Goal: Task Accomplishment & Management: Manage account settings

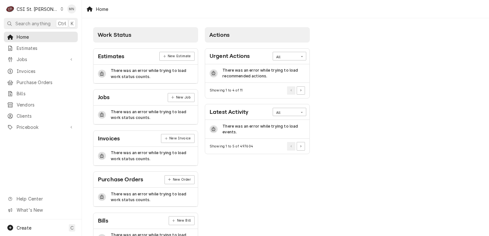
click at [32, 10] on div "CSI St. [PERSON_NAME]" at bounding box center [38, 9] width 42 height 7
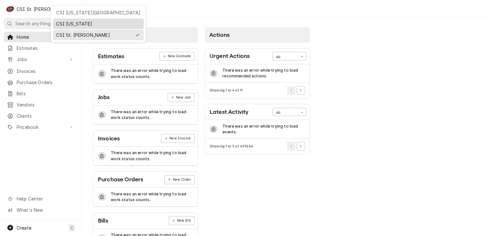
click at [66, 20] on div "CSI [US_STATE]" at bounding box center [98, 23] width 84 height 7
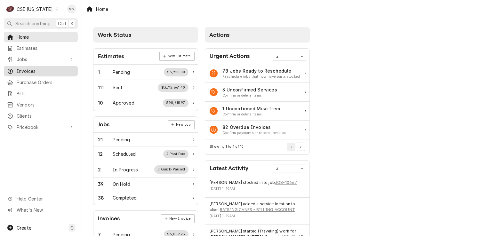
click at [27, 70] on span "Invoices" at bounding box center [46, 71] width 58 height 7
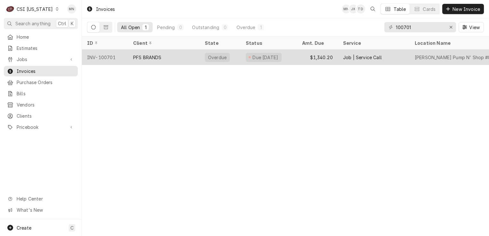
click at [142, 55] on div "PFS BRANDS" at bounding box center [147, 57] width 28 height 7
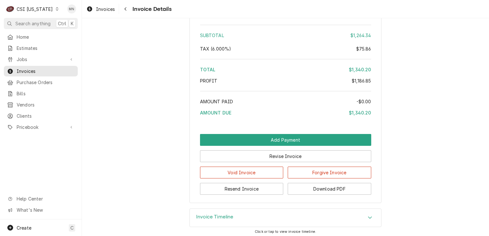
scroll to position [1248, 0]
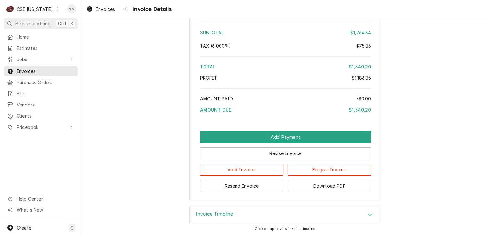
click at [238, 215] on div "Invoice Timeline" at bounding box center [285, 215] width 191 height 18
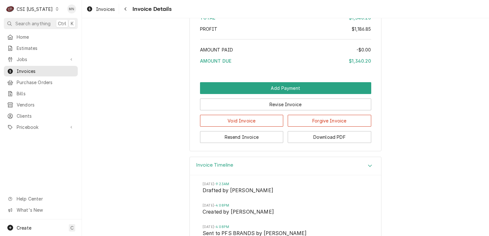
scroll to position [1321, 0]
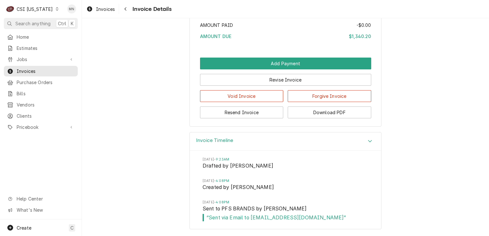
click at [24, 34] on span "Home" at bounding box center [46, 37] width 58 height 7
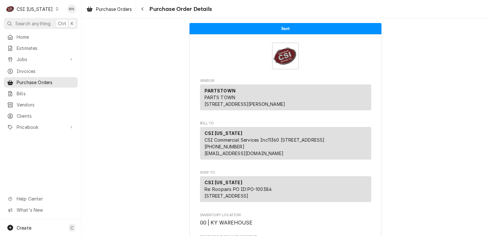
click at [55, 10] on div "Dynamic Content Wrapper" at bounding box center [57, 9] width 4 height 4
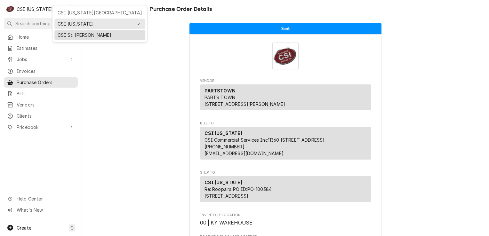
click at [67, 36] on div "CSI St. [PERSON_NAME]" at bounding box center [100, 35] width 84 height 7
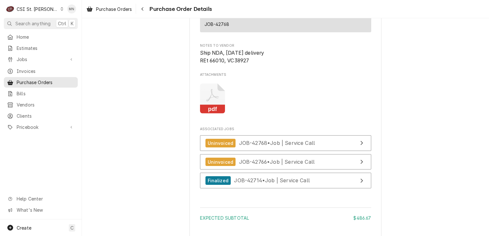
scroll to position [959, 0]
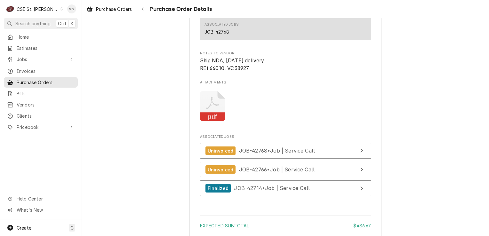
click at [211, 122] on icon "Attachments" at bounding box center [212, 106] width 25 height 30
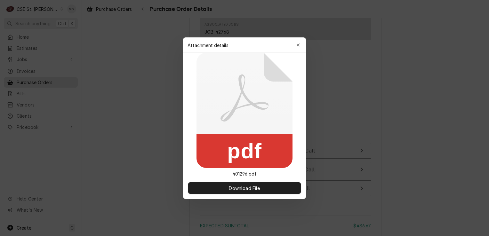
drag, startPoint x: 296, startPoint y: 46, endPoint x: 292, endPoint y: 11, distance: 35.8
click at [297, 44] on icon "button" at bounding box center [298, 45] width 4 height 4
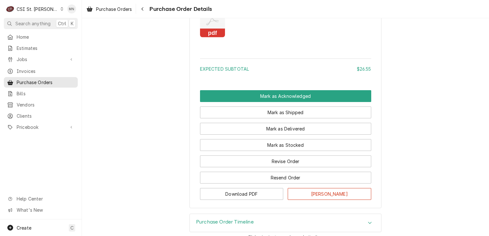
scroll to position [590, 0]
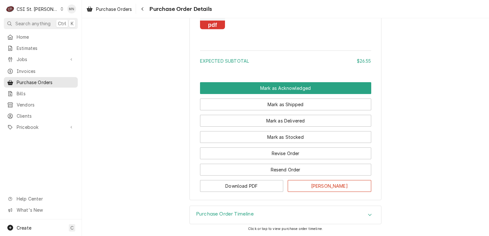
click at [265, 212] on div "Purchase Order Timeline" at bounding box center [285, 215] width 191 height 18
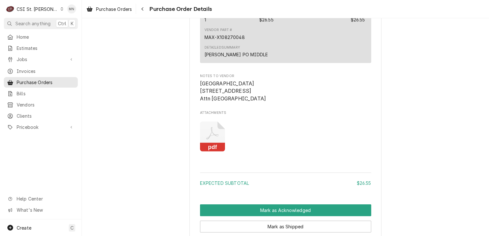
scroll to position [448, 0]
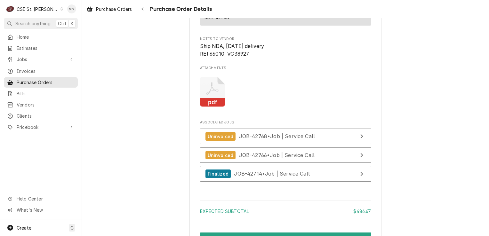
scroll to position [1055, 0]
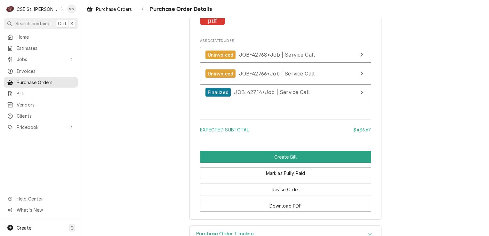
click at [216, 26] on icon "Attachments" at bounding box center [212, 10] width 25 height 30
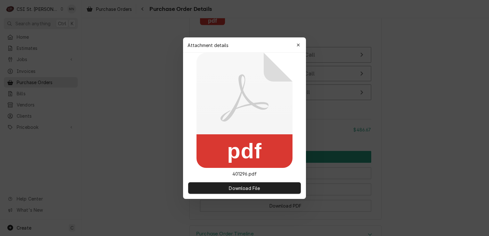
click at [216, 33] on div at bounding box center [244, 118] width 489 height 236
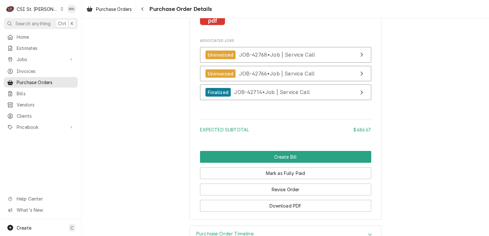
click at [214, 26] on rect "Attachments" at bounding box center [212, 21] width 25 height 9
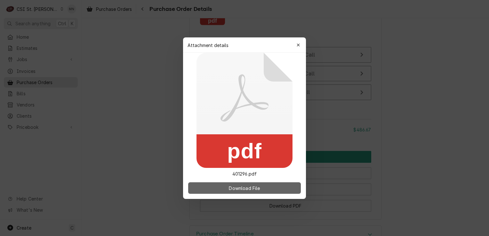
click at [228, 190] on span "Download File" at bounding box center [244, 187] width 34 height 7
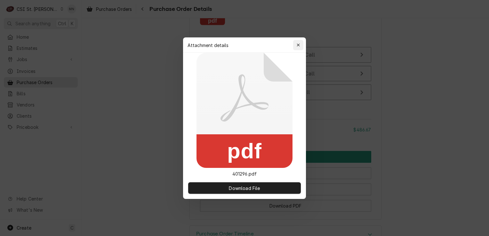
click at [297, 46] on icon "button" at bounding box center [298, 45] width 4 height 4
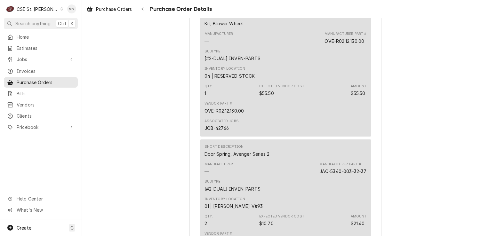
scroll to position [448, 0]
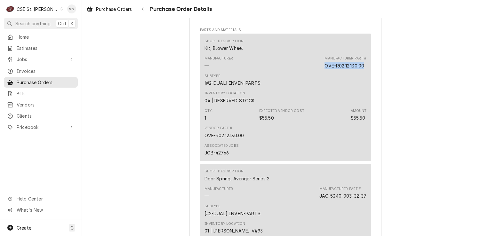
drag, startPoint x: 364, startPoint y: 86, endPoint x: 321, endPoint y: 89, distance: 42.9
click at [321, 89] on div "Short Description Kit, Blower Wheel Manufacturer — Manufacturer Part # OVE-R02.…" at bounding box center [285, 97] width 171 height 127
copy div "OVE-R02.12.130.00"
click at [24, 124] on span "Pricebook" at bounding box center [41, 127] width 48 height 7
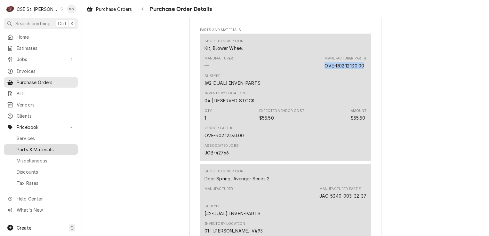
click at [27, 146] on span "Parts & Materials" at bounding box center [46, 149] width 58 height 7
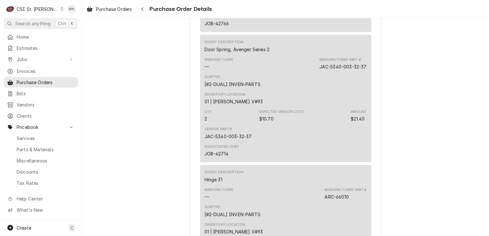
scroll to position [608, 0]
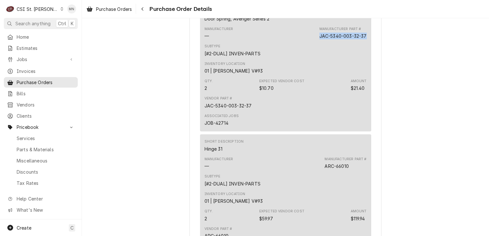
drag, startPoint x: 363, startPoint y: 57, endPoint x: 315, endPoint y: 57, distance: 48.6
click at [315, 42] on div "Manufacturer — Manufacturer Part # JAC-5340-003-32-37" at bounding box center [285, 32] width 162 height 17
drag, startPoint x: 315, startPoint y: 57, endPoint x: 318, endPoint y: 57, distance: 3.9
copy div "JAC-5340-003-32-37"
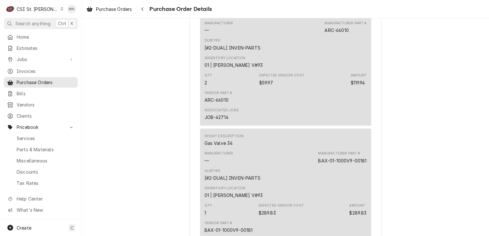
scroll to position [671, 0]
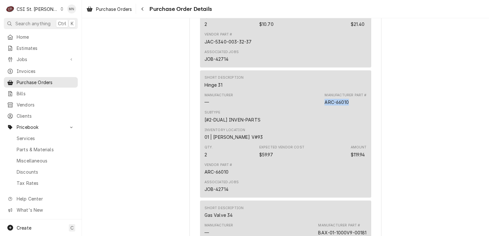
drag, startPoint x: 347, startPoint y: 123, endPoint x: 323, endPoint y: 122, distance: 24.6
click at [324, 106] on div "Manufacturer Part # ARC-66010" at bounding box center [345, 99] width 42 height 13
copy div "ARC-66010"
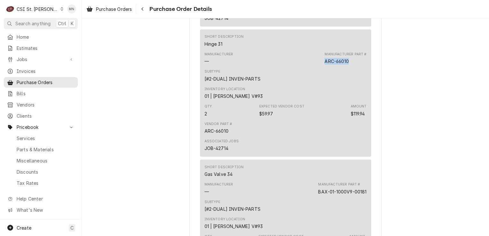
scroll to position [767, 0]
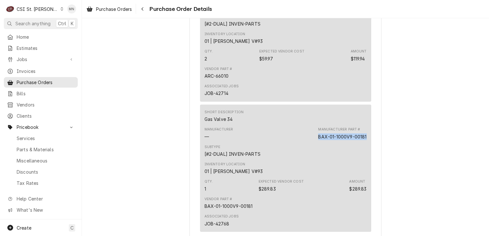
drag, startPoint x: 364, startPoint y: 157, endPoint x: 315, endPoint y: 156, distance: 48.3
click at [318, 140] on div "BAX-01-1000V9-00181" at bounding box center [342, 136] width 48 height 7
copy div "BAX-01-1000V9-00181"
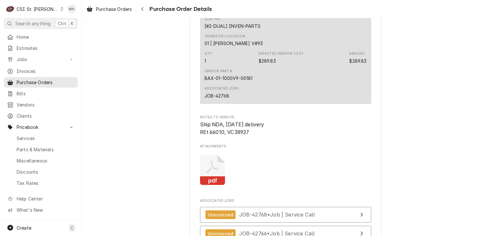
scroll to position [1055, 0]
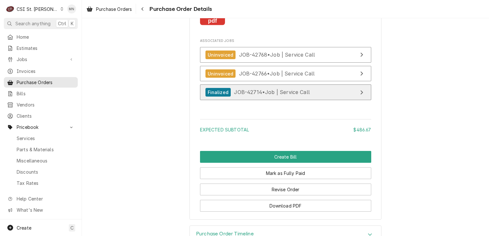
click at [270, 95] on span "JOB-42714 • Job | Service Call" at bounding box center [272, 92] width 76 height 6
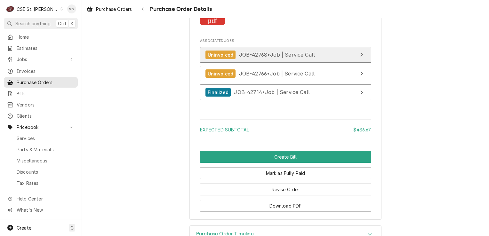
click at [276, 58] on span "JOB-42768 • Job | Service Call" at bounding box center [277, 54] width 76 height 6
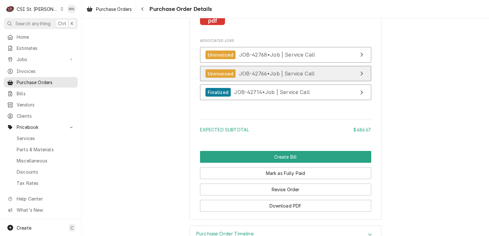
click at [286, 78] on div "Uninvoiced JOB-42766 • Job | Service Call" at bounding box center [259, 73] width 109 height 9
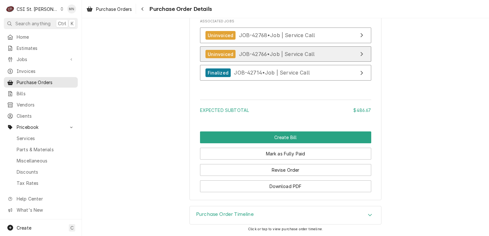
scroll to position [1094, 0]
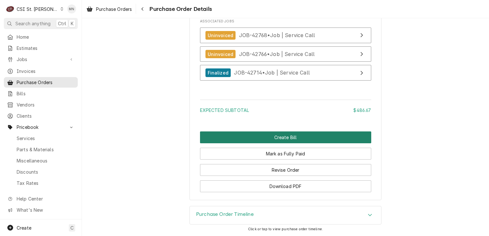
click at [262, 137] on button "Create Bill" at bounding box center [285, 137] width 171 height 12
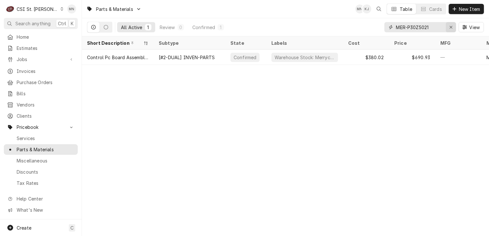
click at [447, 26] on div "Erase input" at bounding box center [450, 27] width 6 height 6
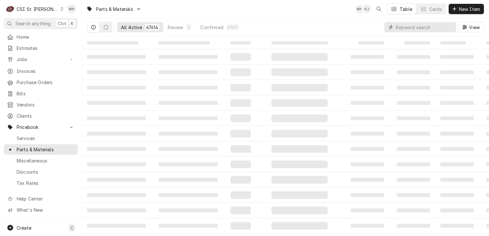
paste input "OVE-R02.12.130.00"
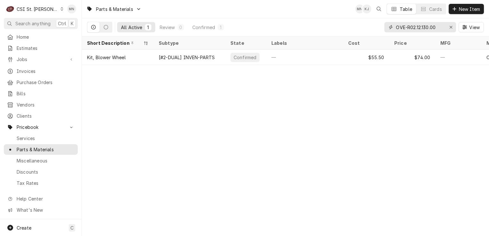
type input "OVE-R02.12.130.00"
click at [452, 27] on div "Erase input" at bounding box center [450, 27] width 6 height 6
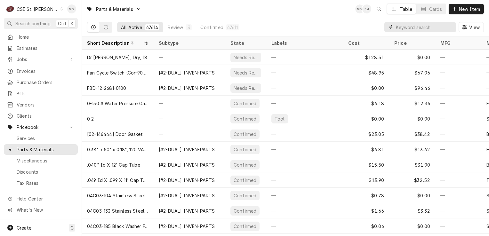
paste input "JAC-5340-003-32-37"
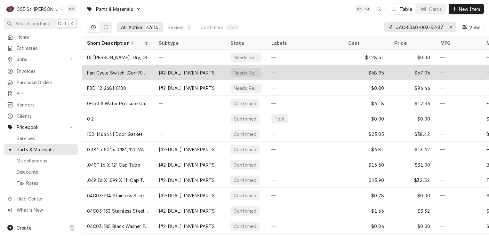
scroll to position [0, 1]
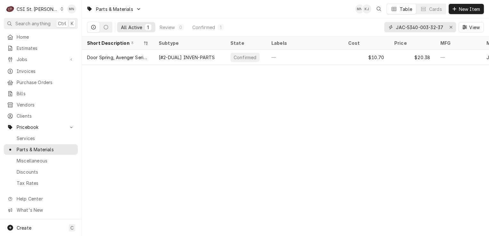
type input "JAC-5340-003-32-37"
click at [450, 25] on icon "Erase input" at bounding box center [451, 27] width 4 height 4
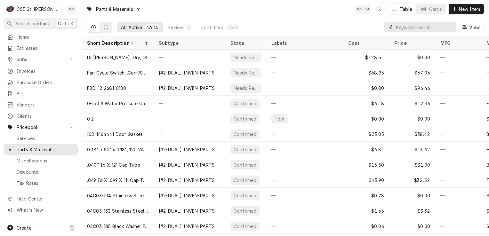
paste input "ARC-66010"
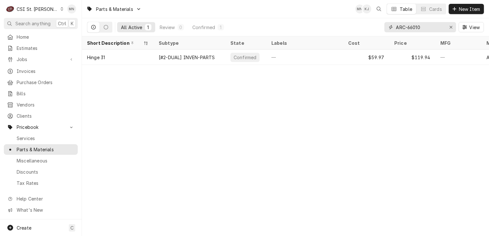
type input "ARC-66010"
click at [450, 26] on icon "Erase input" at bounding box center [451, 27] width 4 height 4
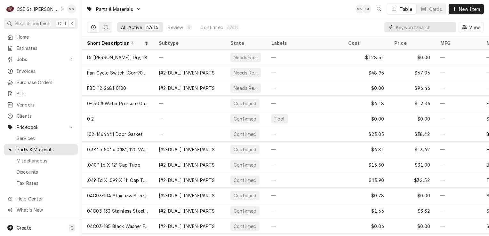
paste input "BAX-01-1000V9-00181"
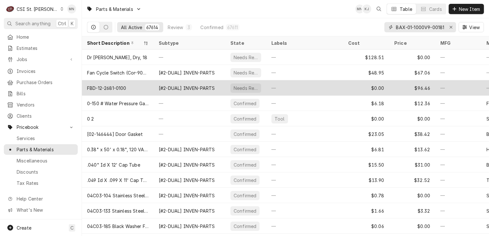
scroll to position [0, 1]
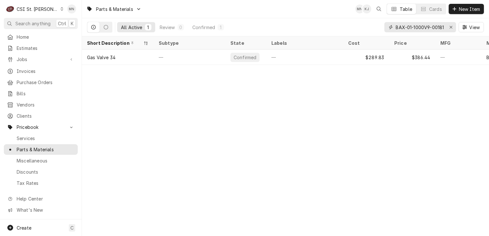
type input "BAX-01-1000V9-00181"
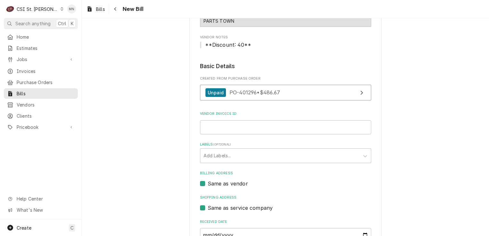
scroll to position [64, 0]
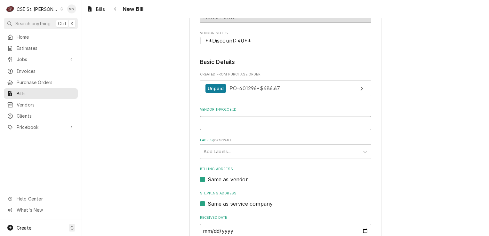
click at [236, 122] on input "Vendor Invoice ID" at bounding box center [285, 123] width 171 height 14
type input "2106965616"
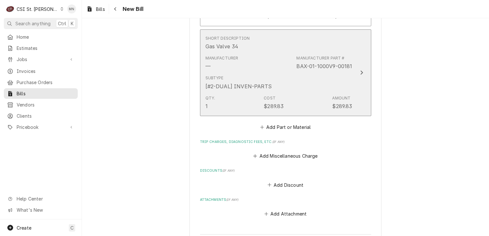
scroll to position [735, 0]
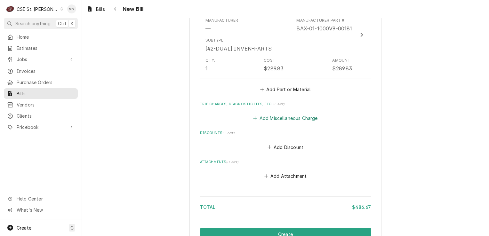
click at [275, 117] on button "Add Miscellaneous Charge" at bounding box center [285, 118] width 67 height 9
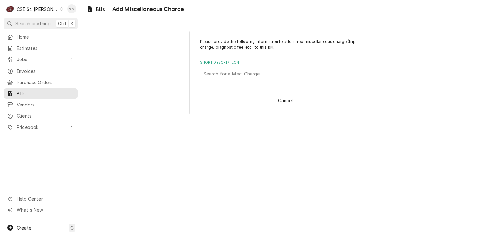
click at [218, 75] on div "Short Description" at bounding box center [285, 74] width 164 height 12
type input "ac"
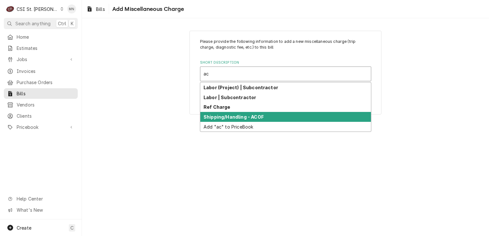
click at [224, 113] on div "Shipping/Handling - ACOF" at bounding box center [285, 117] width 170 height 10
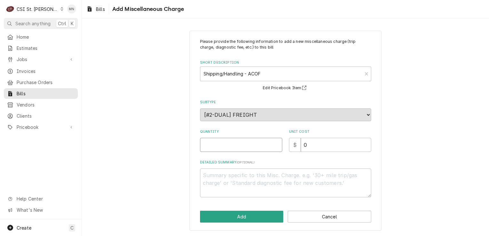
click at [214, 147] on input "Quantity" at bounding box center [241, 145] width 82 height 14
type textarea "x"
type input "1"
type textarea "x"
type input "7"
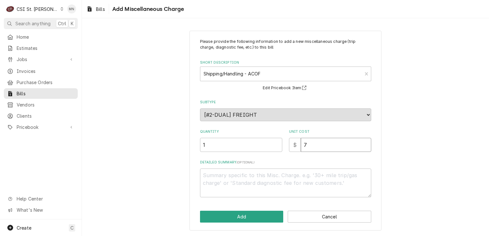
type textarea "x"
type input "74"
type textarea "x"
type input "74.1"
type textarea "x"
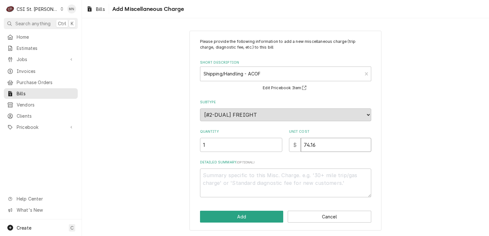
type input "74.16"
click at [212, 176] on textarea "Detailed Summary ( optional )" at bounding box center [285, 183] width 171 height 29
type textarea "x"
type textarea "A"
type textarea "x"
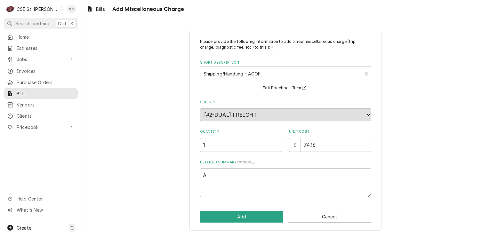
type textarea "AC"
type textarea "x"
type textarea "ACO"
type textarea "x"
type textarea "ACOF"
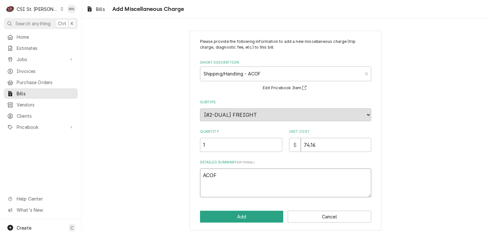
type textarea "x"
type textarea "ACOF"
type textarea "x"
type textarea "ACOF $"
type textarea "x"
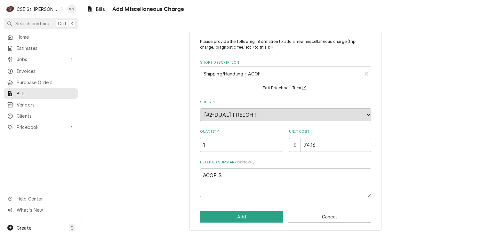
type textarea "ACOF $"
type textarea "x"
type textarea "ACOF $ 7"
type textarea "x"
type textarea "ACOF $ 74"
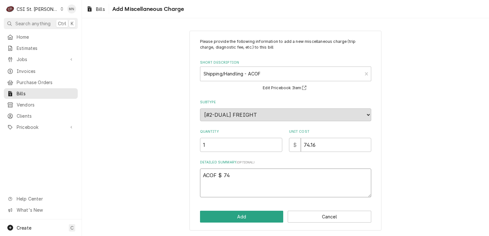
type textarea "x"
type textarea "ACOF $ 74."
type textarea "x"
type textarea "ACOF $ 74.1"
type textarea "x"
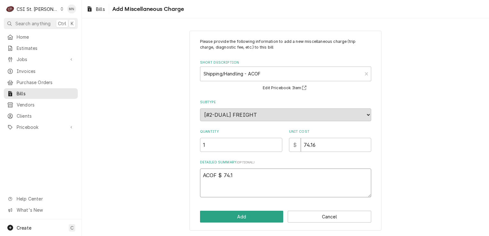
type textarea "ACOF $ 74.16"
type textarea "x"
type textarea "ACOF $ 74.16"
type textarea "x"
type textarea "ACOF $ 74.16 J"
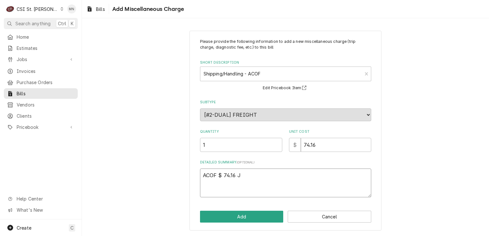
type textarea "x"
type textarea "ACOF $ 74.16 Jo"
type textarea "x"
type textarea "ACOF $ 74.16 Job"
type textarea "x"
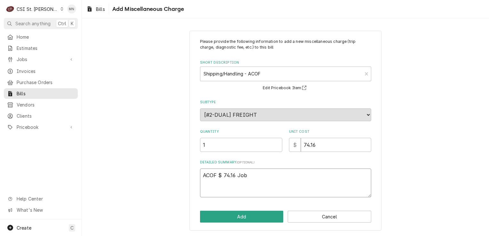
type textarea "ACOF $ 74.16 Job"
type textarea "x"
type textarea "ACOF $ 74.16 Job 4"
type textarea "x"
type textarea "ACOF $ 74.16 Job 42"
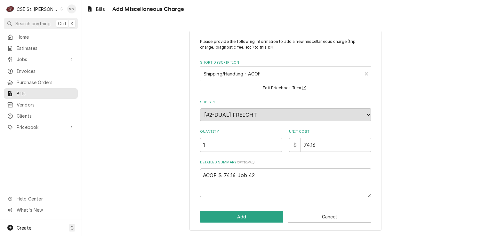
type textarea "x"
type textarea "ACOF $ 74.16 Job 421"
type textarea "x"
type textarea "ACOF $ 74.16 Job 42"
type textarea "x"
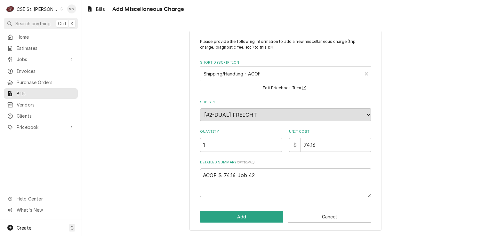
type textarea "ACOF $ 74.16 Job 427"
type textarea "x"
type textarea "ACOF $ 74.16 Job 4271"
type textarea "x"
type textarea "ACOF $ 74.16 Job 42714"
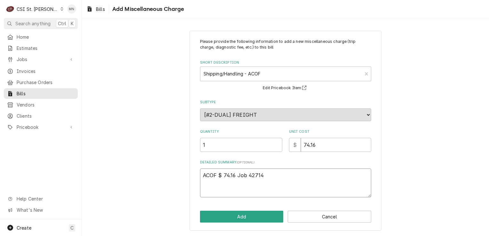
type textarea "x"
type textarea "ACOF $ 74.16 Job 42714,"
type textarea "x"
type textarea "ACOF $ 74.16 Job 42714,"
type textarea "x"
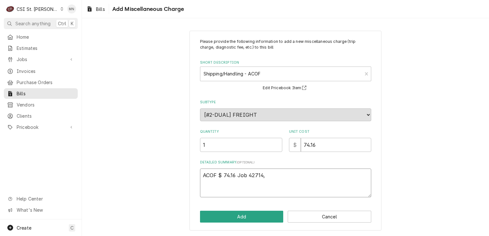
type textarea "ACOF $ 74.16 Job 42714, J"
type textarea "x"
type textarea "ACOF $ 74.16 Job 42714, Jo"
type textarea "x"
type textarea "ACOF $ 74.16 Job 42714, Job"
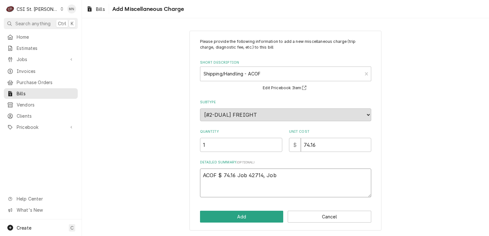
type textarea "x"
type textarea "ACOF $ 74.16 Job 42714, Job"
type textarea "x"
type textarea "ACOF $ 74.16 Job 42714, Job 4"
type textarea "x"
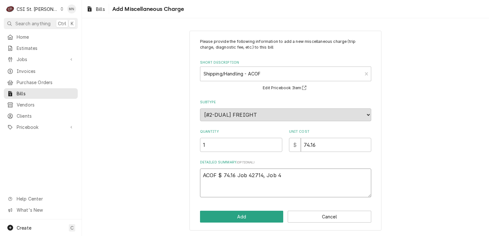
type textarea "ACOF $ 74.16 Job 42714, Job 42"
type textarea "x"
type textarea "ACOF $ 74.16 Job 42714, Job 427"
type textarea "x"
type textarea "ACOF $ 74.16 Job 42714, Job 4276"
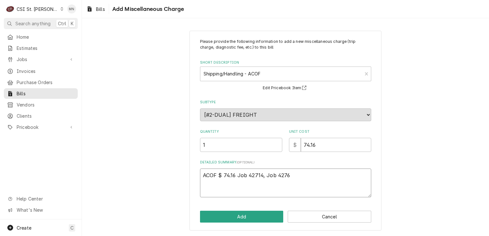
type textarea "x"
type textarea "ACOF $ 74.16 Job 42714, Job 42766"
type textarea "x"
type textarea "ACOF $ 74.16 Job 42714, Job 42766"
type textarea "x"
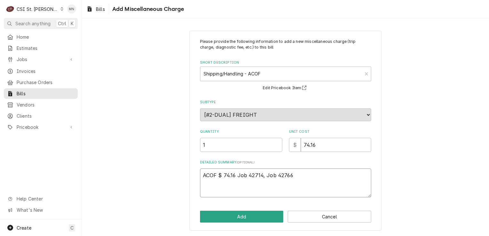
type textarea "ACOF $ 74.16 Job 42714, Job 42766 a"
type textarea "x"
type textarea "ACOF $ 74.16 Job 42714, Job 42766 and"
type textarea "x"
type textarea "ACOF $ 74.16 Job 42714, Job 42766 and"
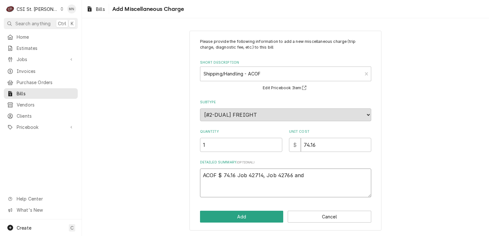
type textarea "x"
type textarea "ACOF $ 74.16 Job 42714, Job 42766 and J"
type textarea "x"
type textarea "ACOF $ 74.16 Job 42714, Job 42766 and Jo"
type textarea "x"
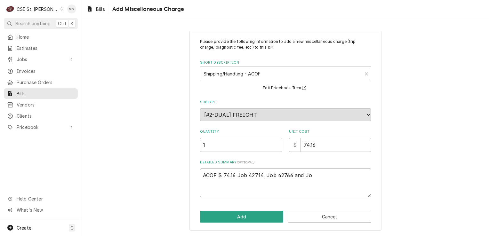
type textarea "ACOF $ 74.16 Job 42714, Job 42766 and Job"
type textarea "x"
type textarea "ACOF $ 74.16 Job 42714, Job 42766 and Job"
type textarea "x"
type textarea "ACOF $ 74.16 Job 42714, Job 42766 and Job 4"
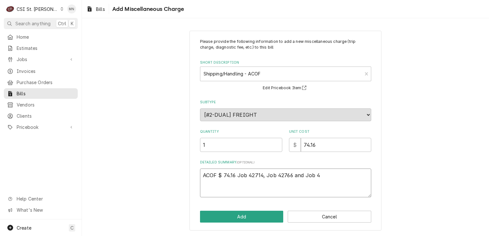
type textarea "x"
type textarea "ACOF $ 74.16 Job 42714, Job 42766 and Job 42"
type textarea "x"
type textarea "ACOF $ 74.16 Job 42714, Job 42766 and Job 427"
type textarea "x"
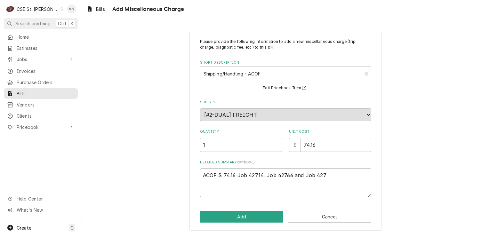
type textarea "ACOF $ 74.16 Job 42714, Job 42766 and Job 4276"
type textarea "x"
type textarea "ACOF $ 74.16 Job 42714, Job 42766 and Job 42768"
click at [228, 214] on button "Add" at bounding box center [241, 217] width 83 height 12
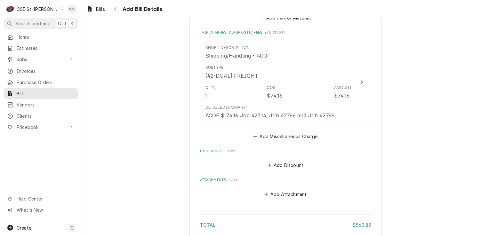
scroll to position [857, 0]
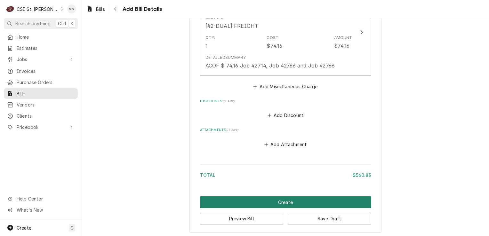
click at [261, 201] on button "Create" at bounding box center [285, 202] width 171 height 12
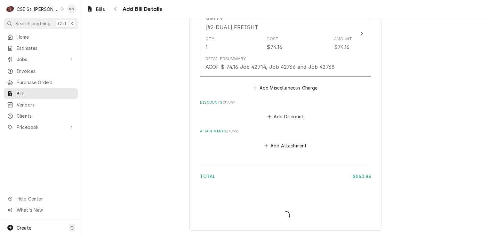
scroll to position [854, 0]
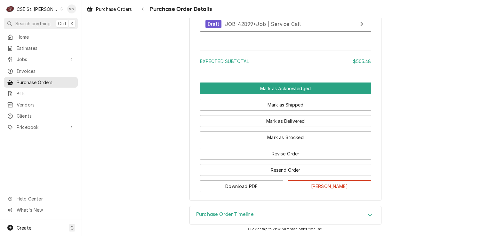
scroll to position [1604, 0]
click at [221, 208] on div "Purchase Order Timeline" at bounding box center [285, 215] width 191 height 18
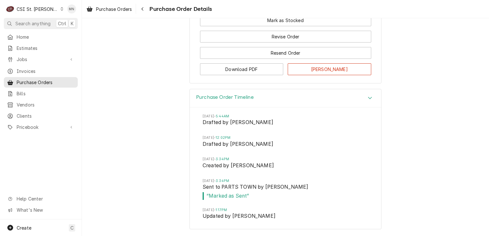
scroll to position [1720, 0]
click at [108, 10] on span "Purchase Orders" at bounding box center [114, 9] width 36 height 7
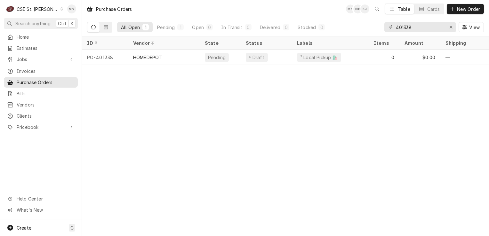
click at [44, 11] on div "CSI St. [PERSON_NAME]" at bounding box center [38, 9] width 42 height 7
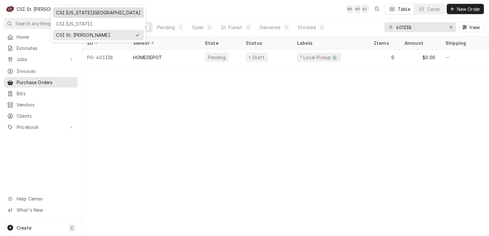
click at [61, 15] on div "CSI [US_STATE][GEOGRAPHIC_DATA]" at bounding box center [98, 12] width 84 height 7
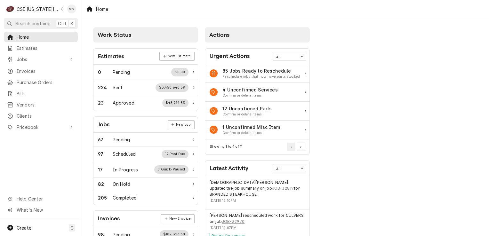
click at [42, 8] on div "CSI Kansas City" at bounding box center [38, 9] width 42 height 7
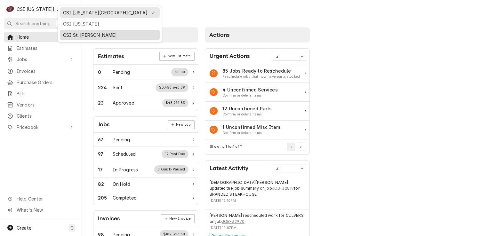
click at [66, 33] on div "CSI St. Louis" at bounding box center [109, 35] width 93 height 7
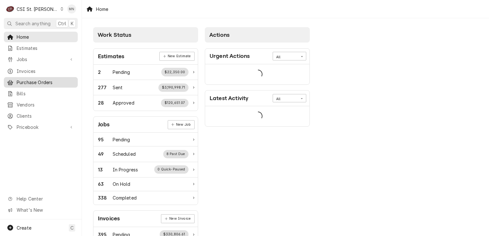
click at [33, 80] on span "Purchase Orders" at bounding box center [46, 82] width 58 height 7
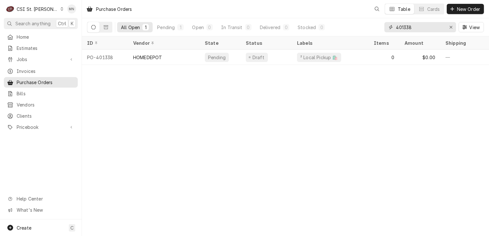
drag, startPoint x: 402, startPoint y: 26, endPoint x: 272, endPoint y: 34, distance: 130.4
click at [272, 34] on div "All Open 1 Pending 1 Open 0 In Transit 0 Delivered 0 Stocked 0 401338 View" at bounding box center [285, 27] width 396 height 18
type input "401296"
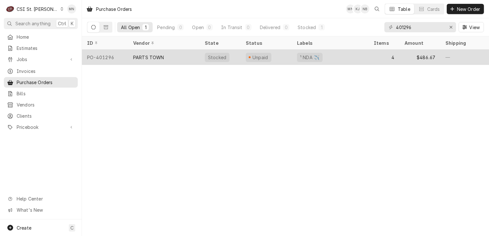
click at [147, 59] on div "PARTS TOWN" at bounding box center [148, 57] width 31 height 7
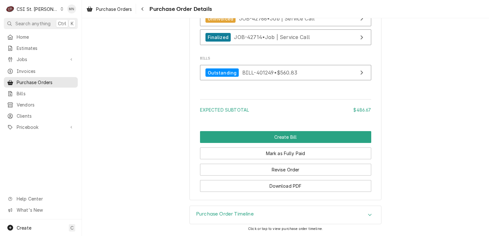
scroll to position [1129, 0]
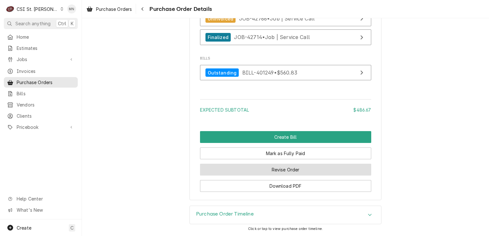
click at [266, 170] on button "Revise Order" at bounding box center [285, 170] width 171 height 12
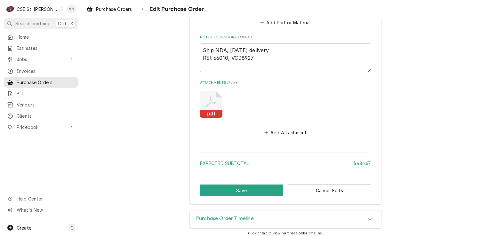
scroll to position [905, 0]
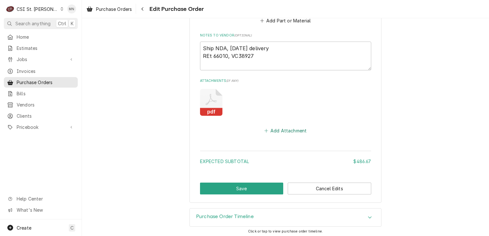
click at [274, 132] on button "Add Attachment" at bounding box center [285, 130] width 45 height 9
type textarea "x"
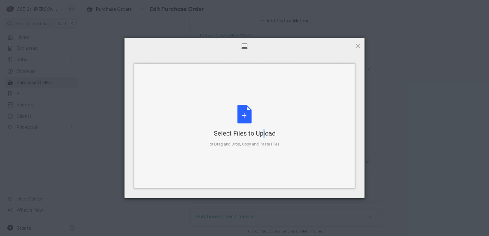
click at [248, 123] on div "Select Files to Upload or Drag and Drop, Copy and Paste Files" at bounding box center [244, 126] width 70 height 43
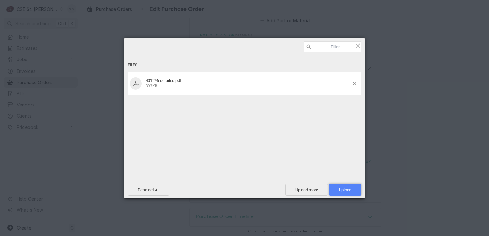
click at [344, 188] on span "Upload 1" at bounding box center [345, 189] width 12 height 5
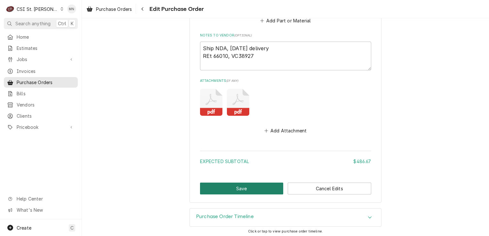
click at [255, 185] on button "Save" at bounding box center [241, 189] width 83 height 12
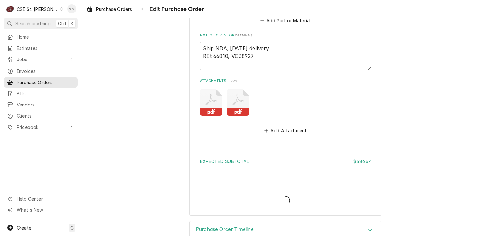
type textarea "x"
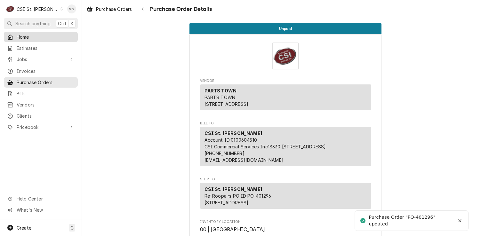
click at [17, 39] on div "Home" at bounding box center [40, 37] width 71 height 8
